Goal: Information Seeking & Learning: Learn about a topic

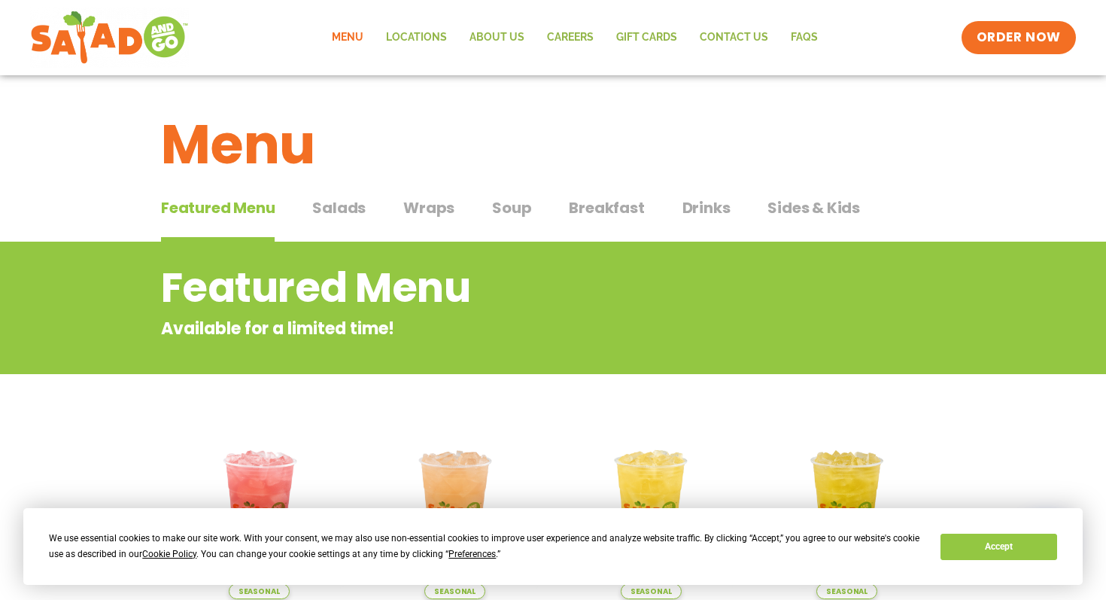
click at [321, 202] on span "Salads" at bounding box center [338, 207] width 53 height 23
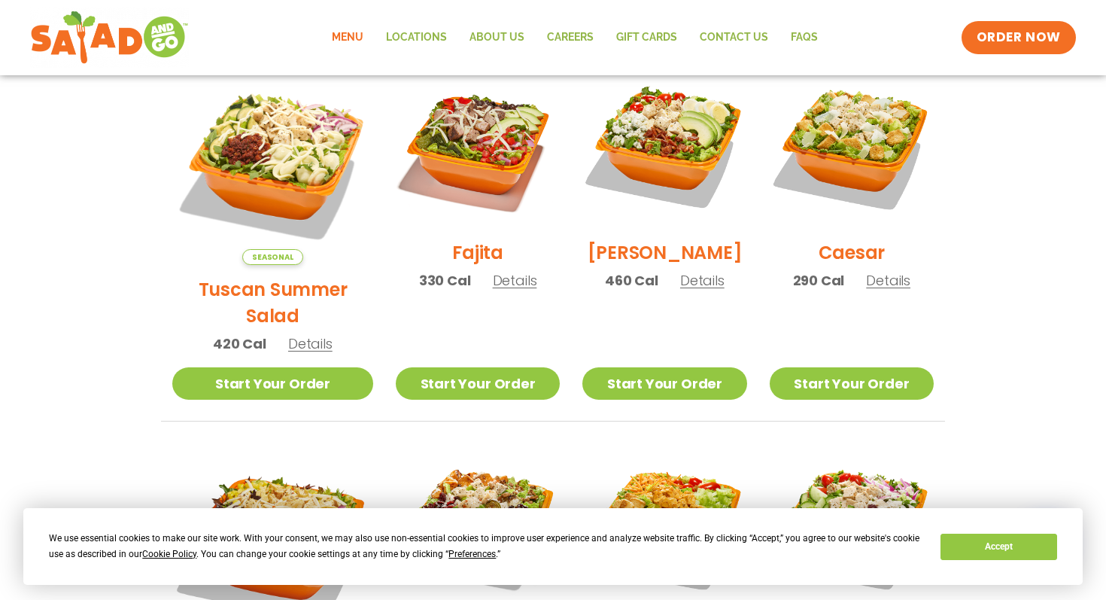
scroll to position [437, 0]
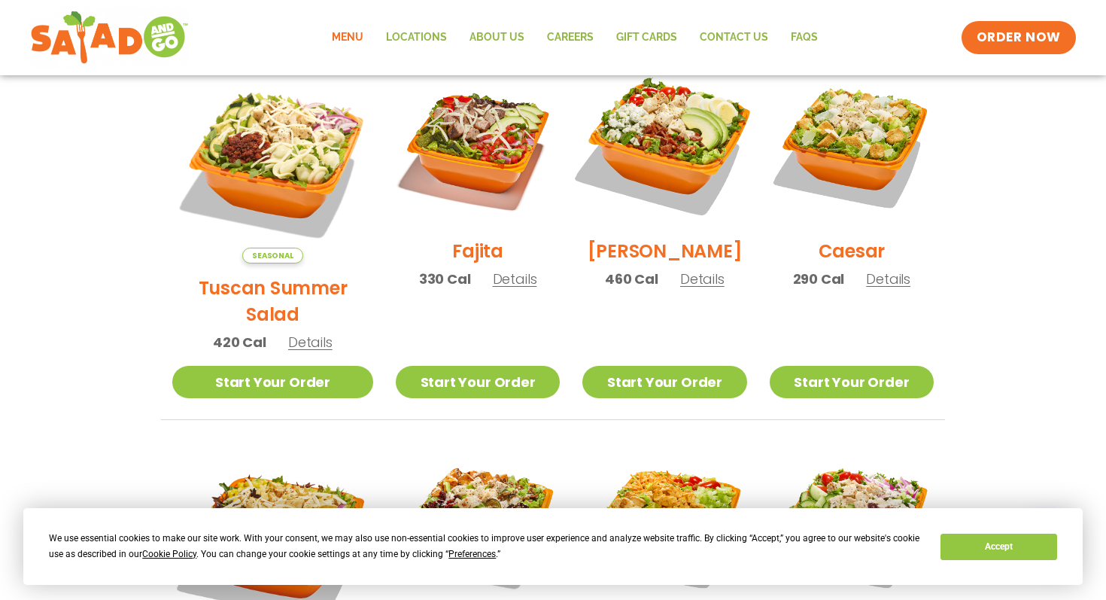
click at [663, 136] on img at bounding box center [664, 144] width 193 height 193
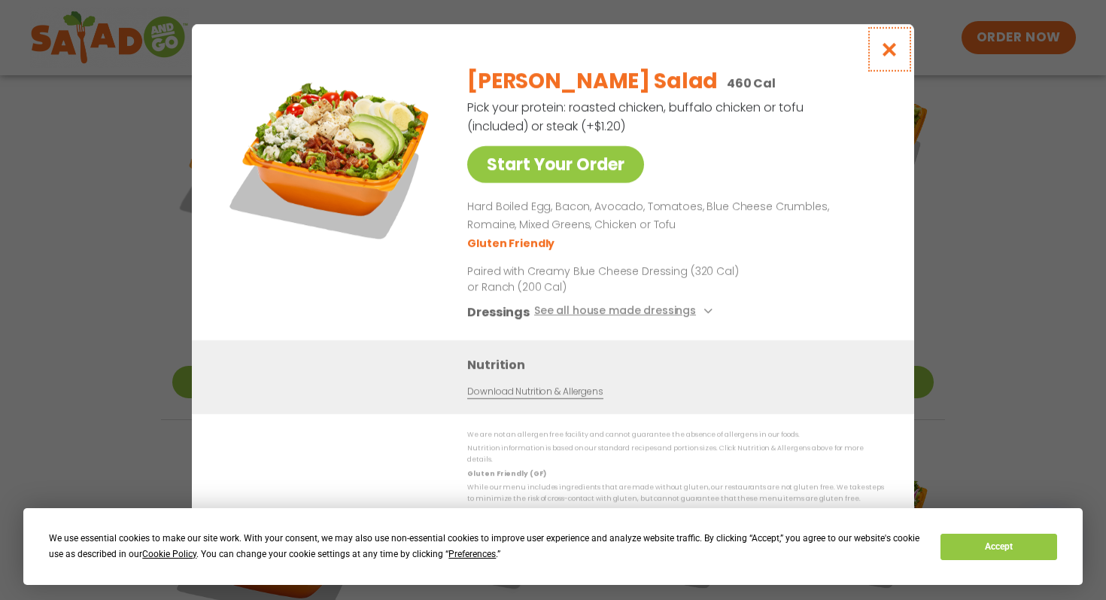
click at [892, 62] on button "Close modal" at bounding box center [889, 49] width 49 height 50
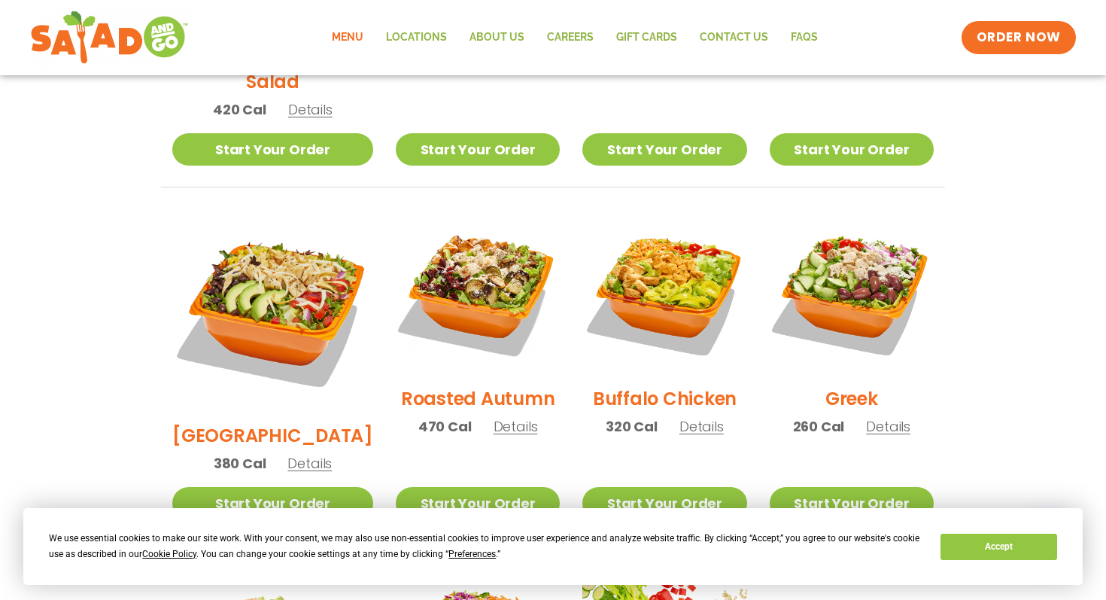
scroll to position [674, 0]
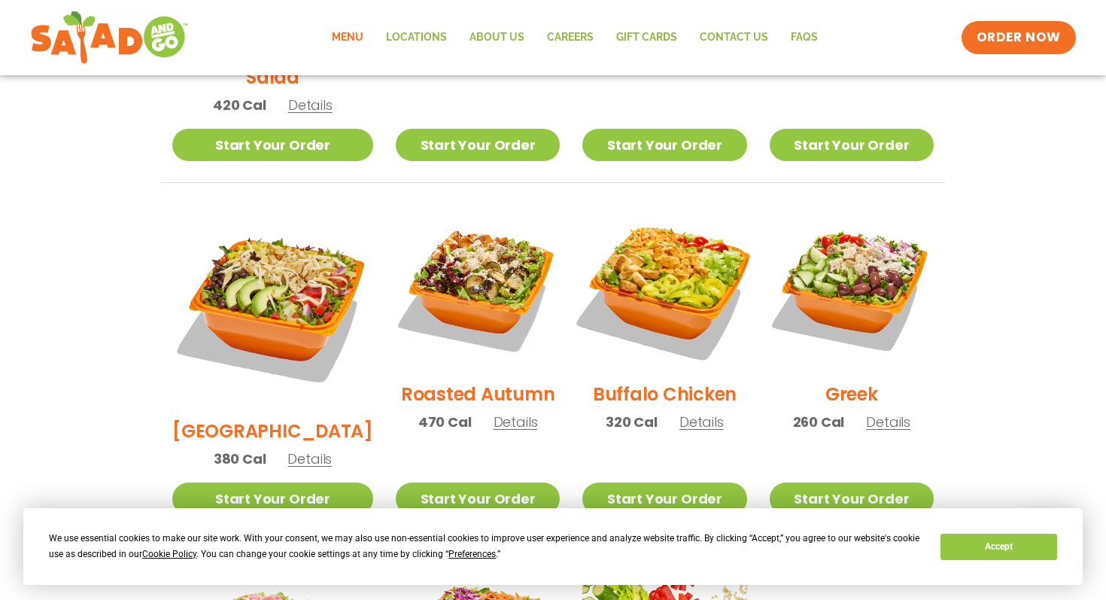
click at [661, 253] on img at bounding box center [664, 287] width 193 height 193
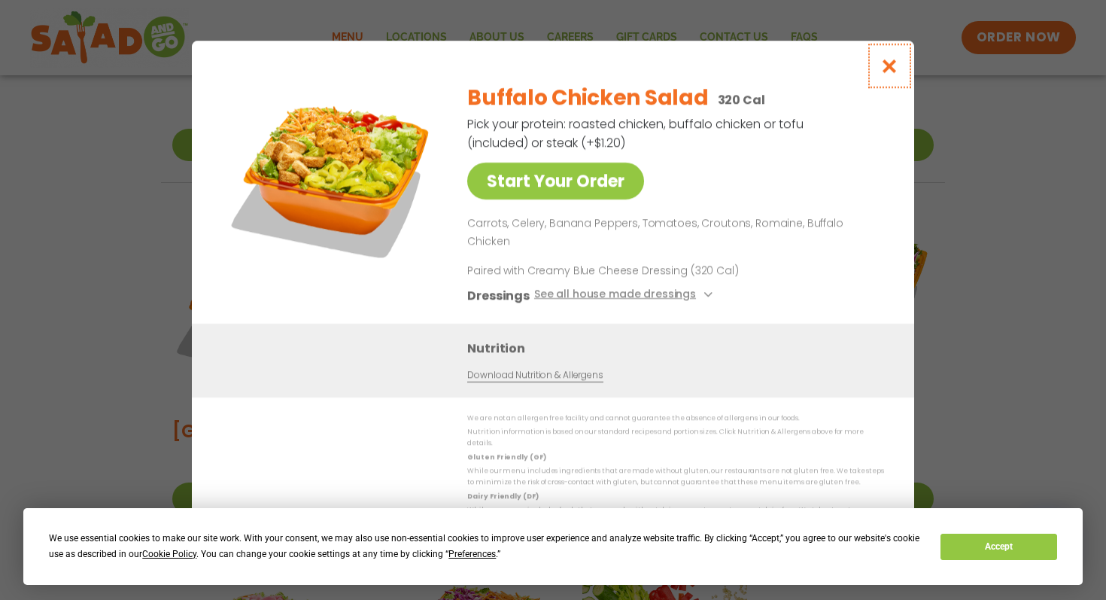
click at [889, 74] on icon "Close modal" at bounding box center [889, 66] width 19 height 16
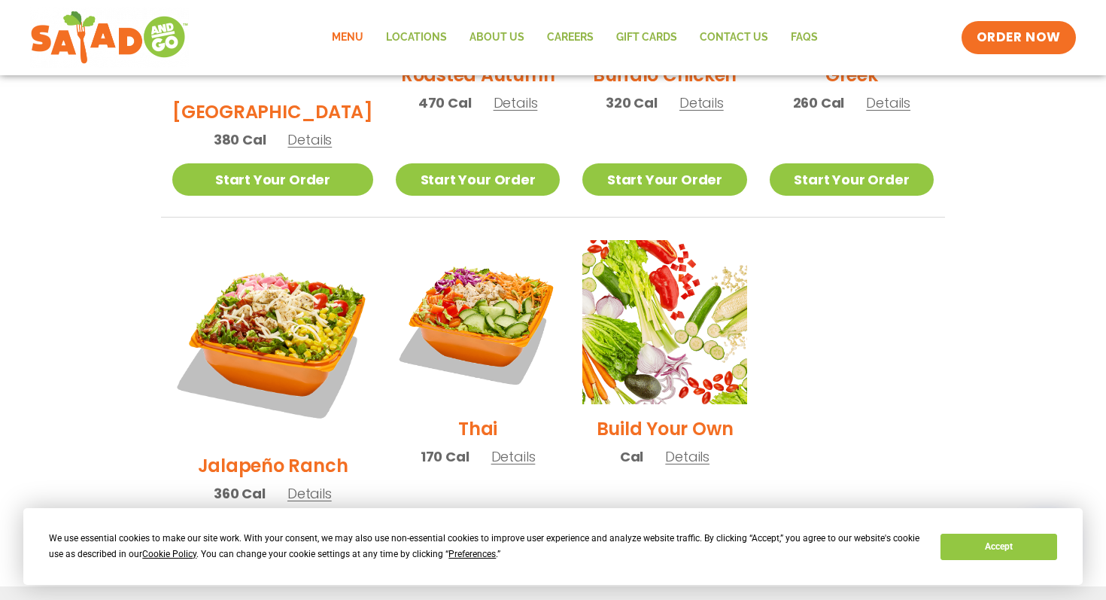
scroll to position [994, 0]
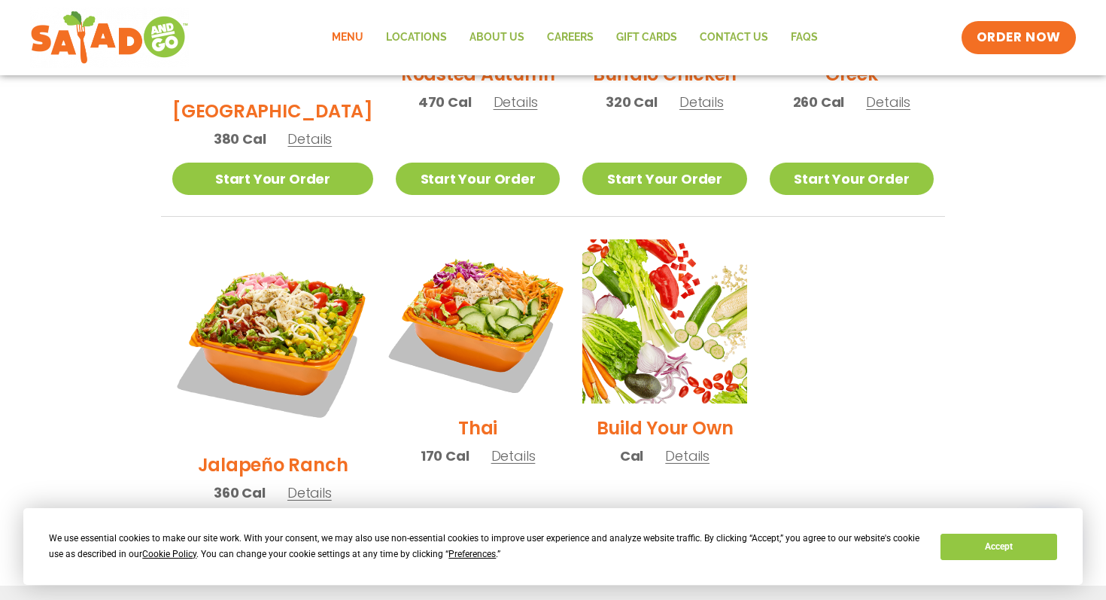
click at [489, 251] on img at bounding box center [477, 321] width 193 height 193
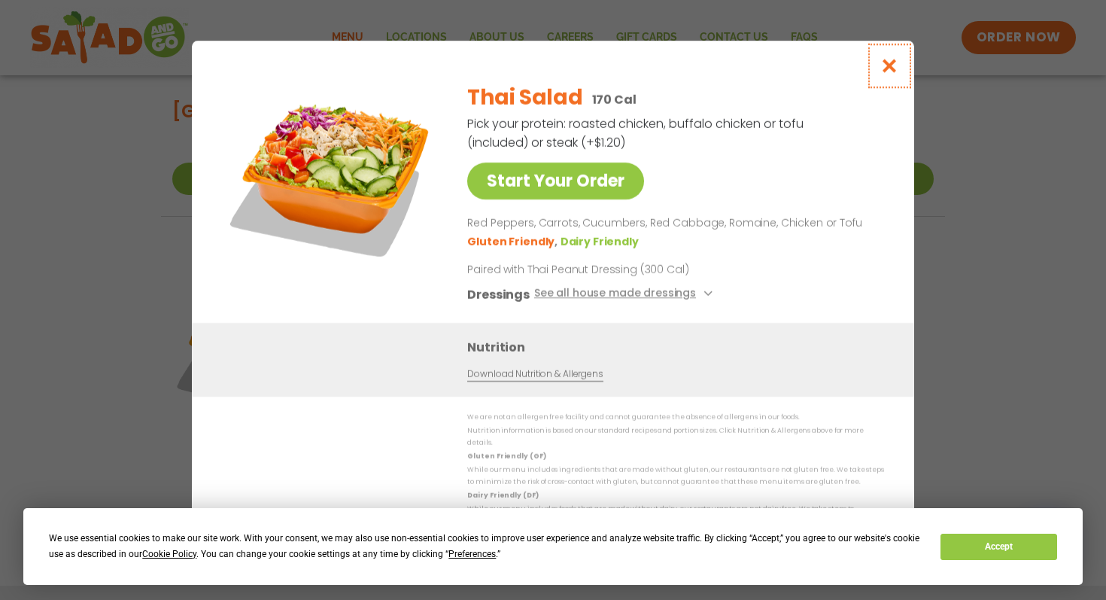
click at [885, 74] on icon "Close modal" at bounding box center [889, 66] width 19 height 16
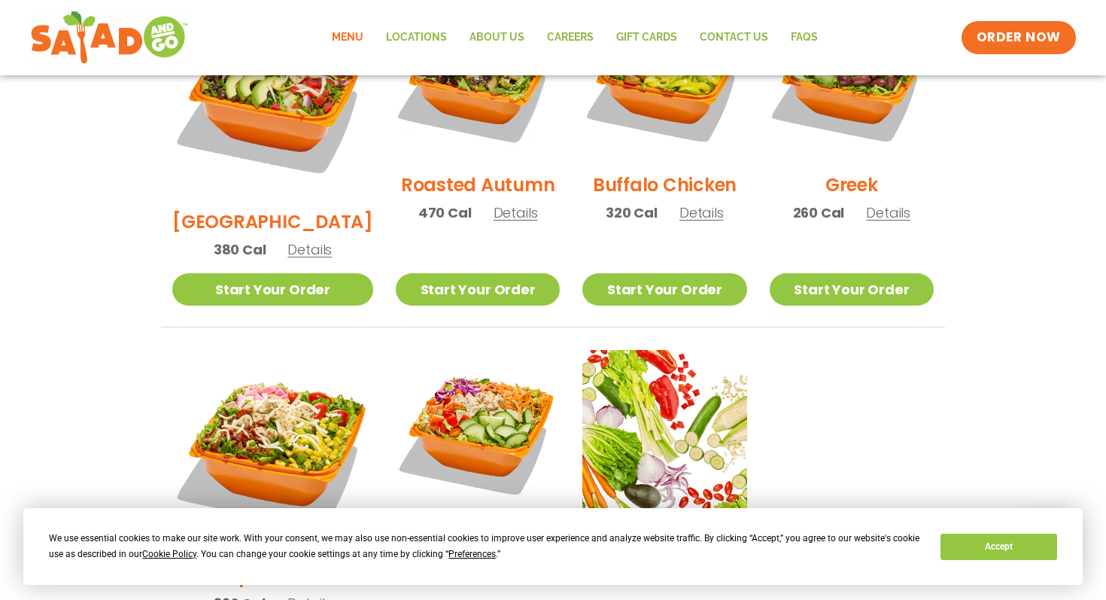
scroll to position [882, 0]
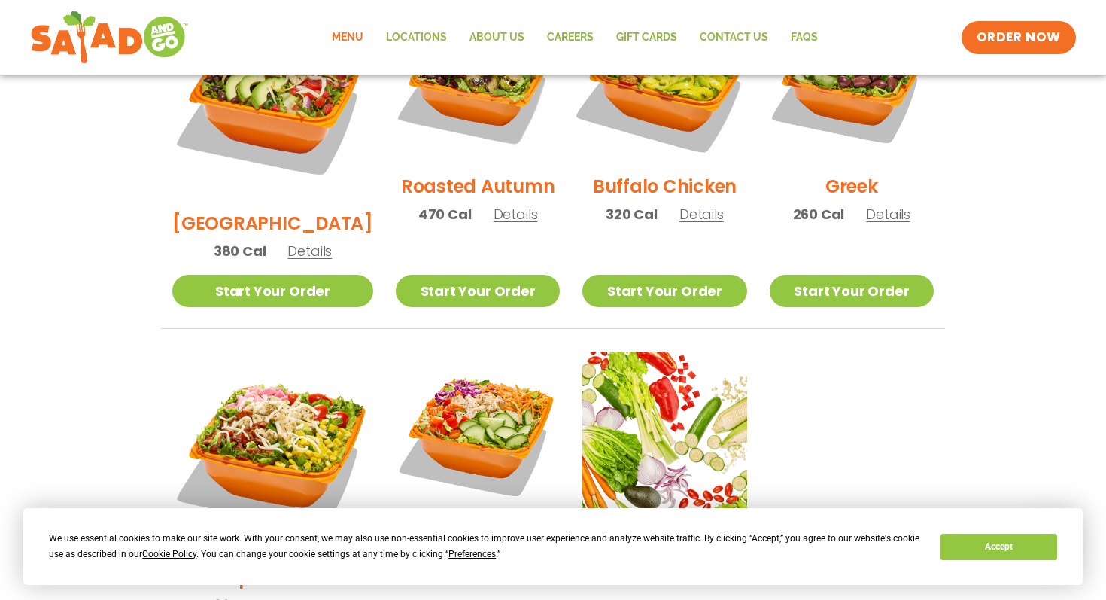
click at [656, 113] on img at bounding box center [664, 79] width 193 height 193
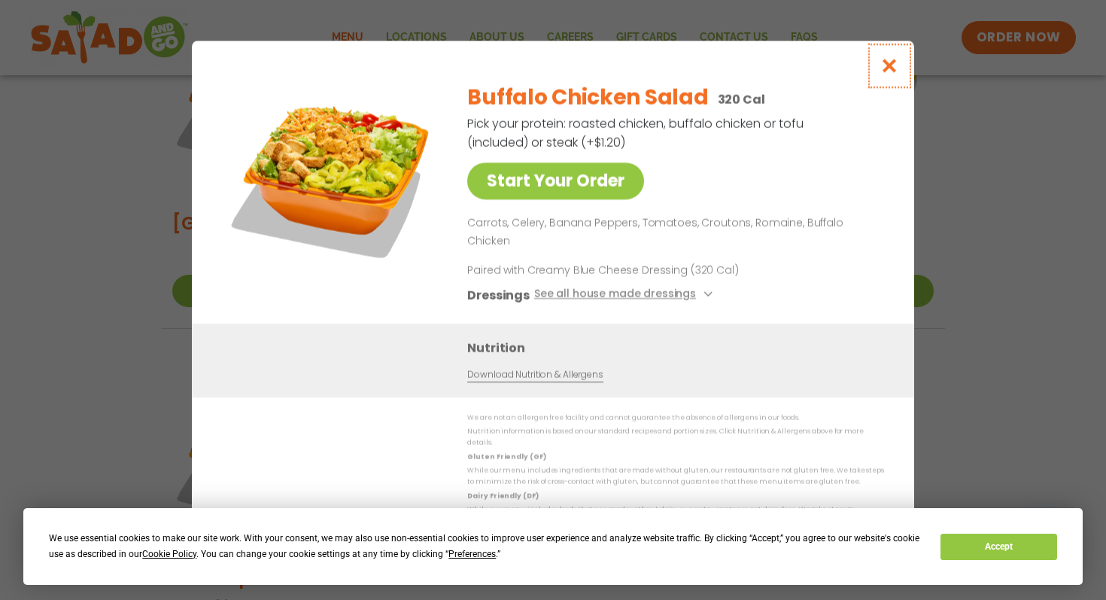
click at [892, 74] on icon "Close modal" at bounding box center [889, 66] width 19 height 16
